Goal: Task Accomplishment & Management: Manage account settings

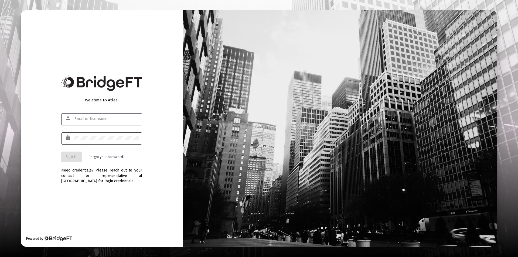
type input "[PERSON_NAME][EMAIL_ADDRESS][DOMAIN_NAME]"
click at [65, 160] on button "Sign In" at bounding box center [71, 157] width 20 height 11
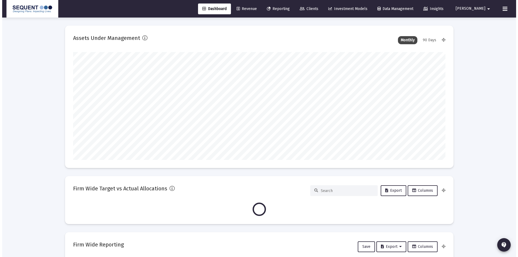
scroll to position [108, 372]
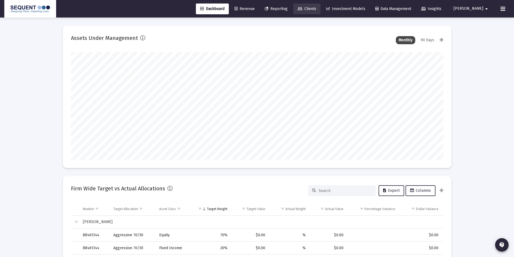
click at [316, 9] on span "Clients" at bounding box center [306, 8] width 19 height 5
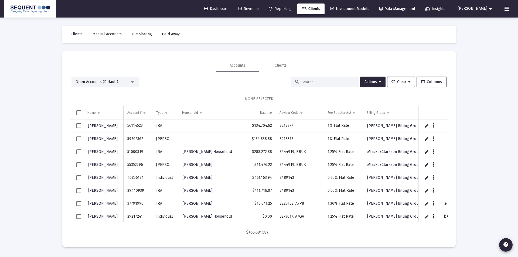
click at [312, 82] on input at bounding box center [327, 82] width 53 height 5
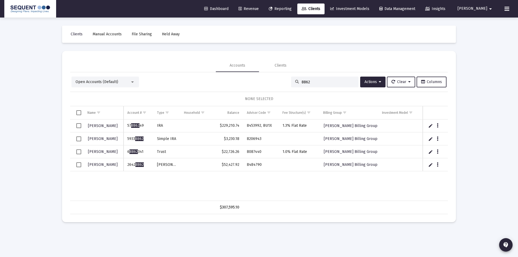
type input "8862"
drag, startPoint x: 145, startPoint y: 165, endPoint x: 125, endPoint y: 165, distance: 19.7
click at [125, 165] on td "2642 8862" at bounding box center [139, 164] width 30 height 13
copy td "2642 8862"
drag, startPoint x: 264, startPoint y: 165, endPoint x: 238, endPoint y: 167, distance: 25.9
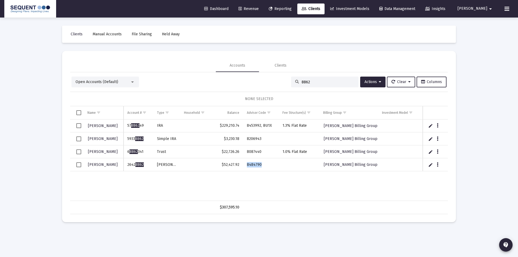
click at [238, 167] on tr "[PERSON_NAME] 2642 8862 [PERSON_NAME] $52,427.92 8484790 [PERSON_NAME] Billing …" at bounding box center [259, 164] width 378 height 13
copy tr "8484790"
click at [437, 164] on icon "Data grid" at bounding box center [438, 165] width 2 height 6
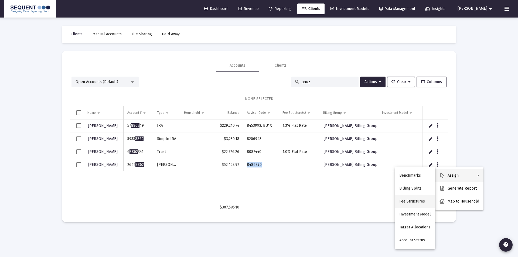
click at [420, 197] on button "Fee Structures" at bounding box center [415, 201] width 40 height 13
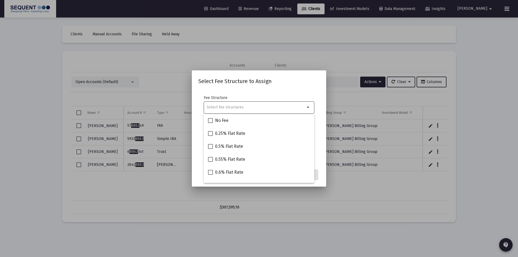
click at [230, 105] on input "Selection" at bounding box center [256, 107] width 98 height 4
type input "1"
click at [230, 117] on span "1% Flat Rate" at bounding box center [227, 120] width 24 height 6
click at [210, 123] on input "1% Flat Rate" at bounding box center [210, 123] width 0 height 0
checkbox input "true"
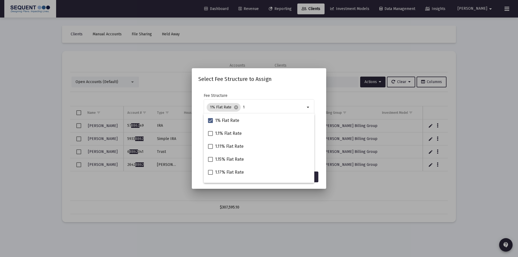
click at [280, 86] on div "Select Fee Structure to Assign Fee Structure 1% Flat Rate cancel 1 arrow_drop_d…" at bounding box center [258, 129] width 121 height 108
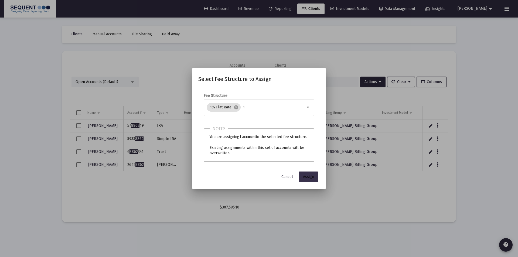
click at [307, 182] on button "Assign" at bounding box center [309, 177] width 20 height 11
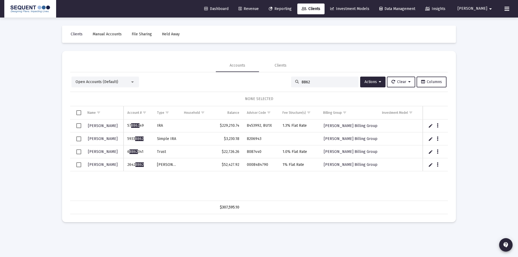
click at [256, 189] on div "[PERSON_NAME] 57 8862 49 IRA $229,210.74 8453992, BU1X 1.3% Flat Rate [PERSON_N…" at bounding box center [259, 159] width 378 height 81
click at [166, 177] on div "[PERSON_NAME] 57 8862 49 IRA $229,210.74 8453992, BU1X 1.3% Flat Rate [PERSON_N…" at bounding box center [259, 159] width 378 height 81
